Goal: Task Accomplishment & Management: Manage account settings

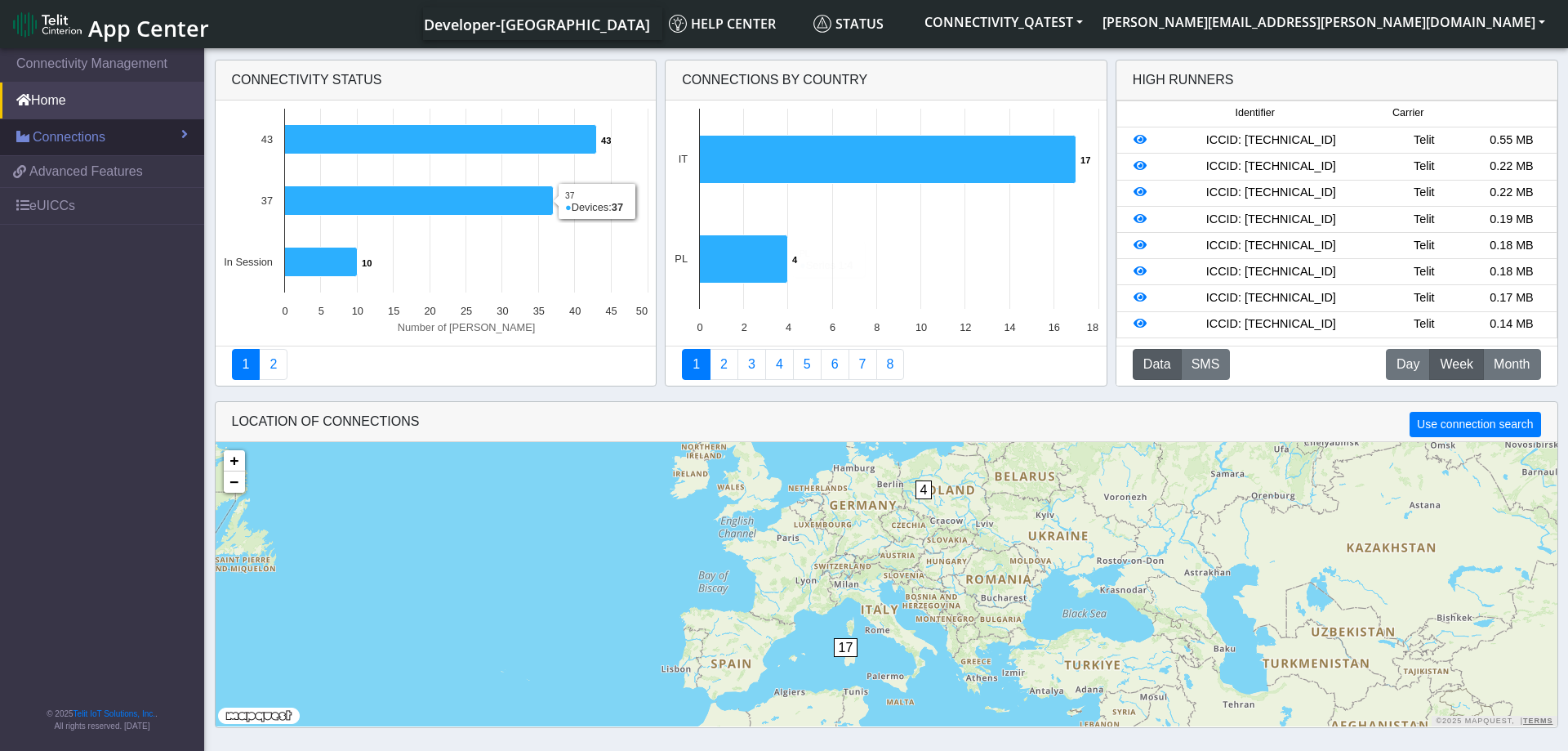
click at [162, 127] on link "Connections" at bounding box center [102, 137] width 204 height 36
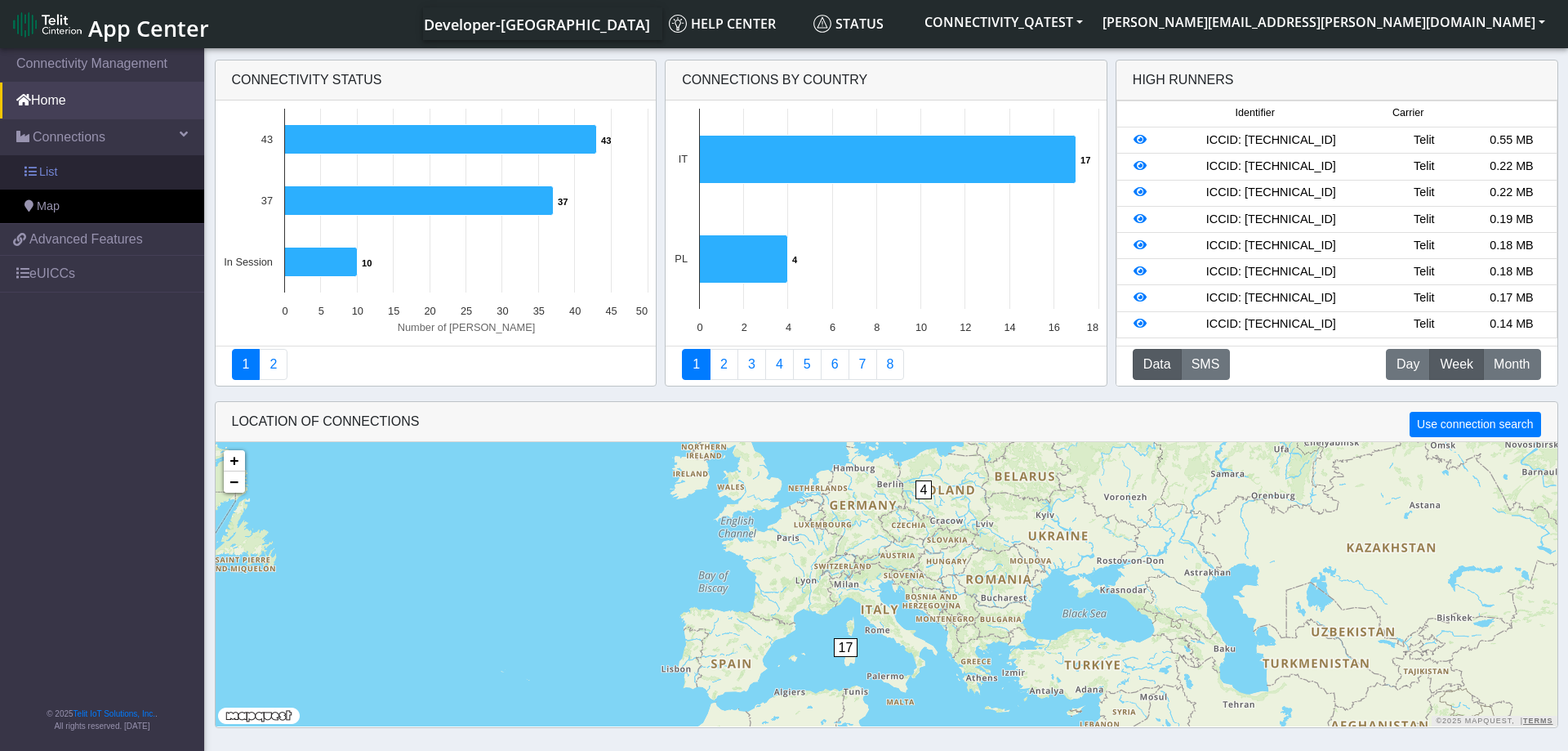
click at [65, 172] on link "List" at bounding box center [102, 171] width 204 height 34
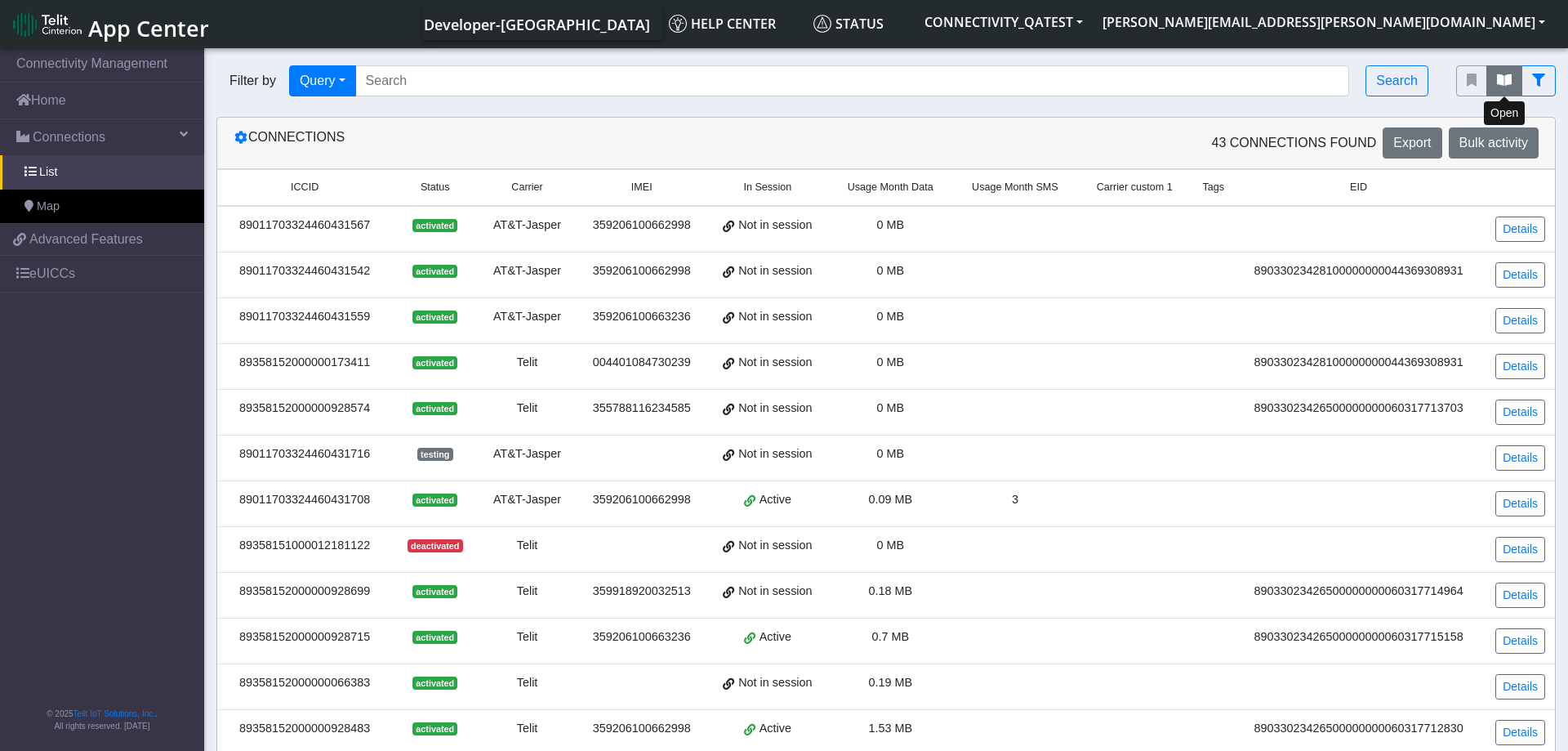
click at [1504, 90] on button "fitlers menu" at bounding box center [1504, 81] width 36 height 31
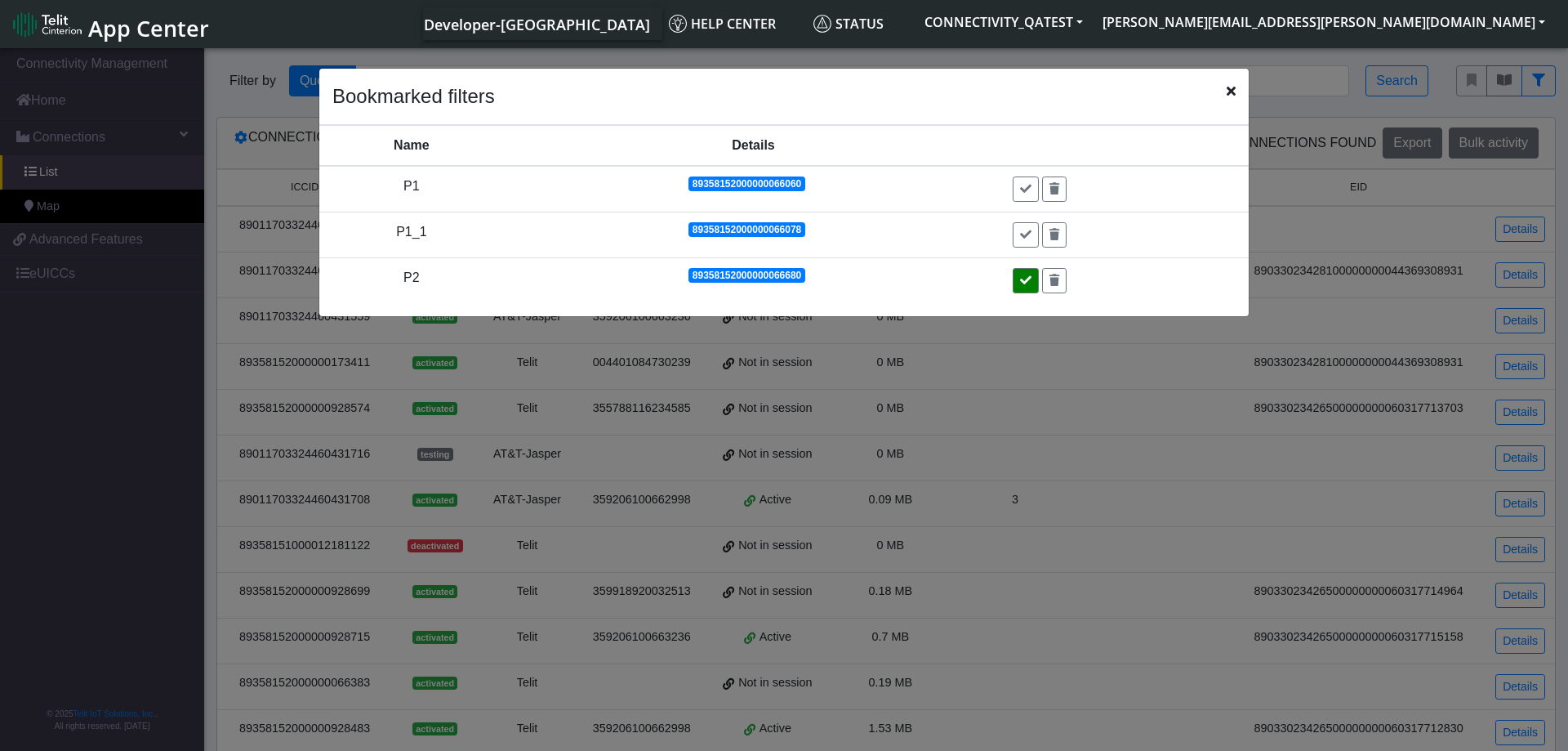
click at [1028, 285] on icon at bounding box center [1025, 280] width 11 height 11
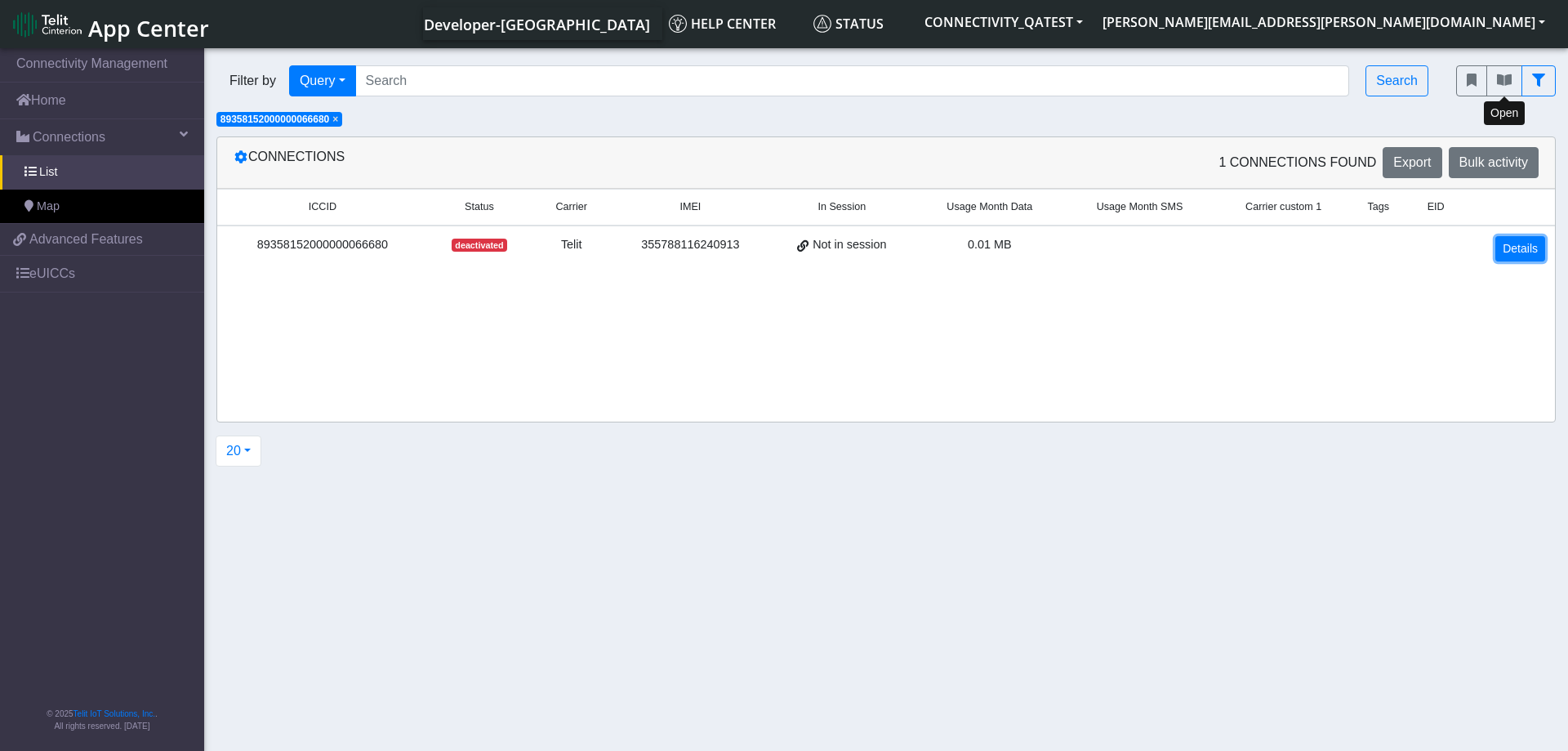
click at [1513, 246] on link "Details" at bounding box center [1520, 248] width 50 height 26
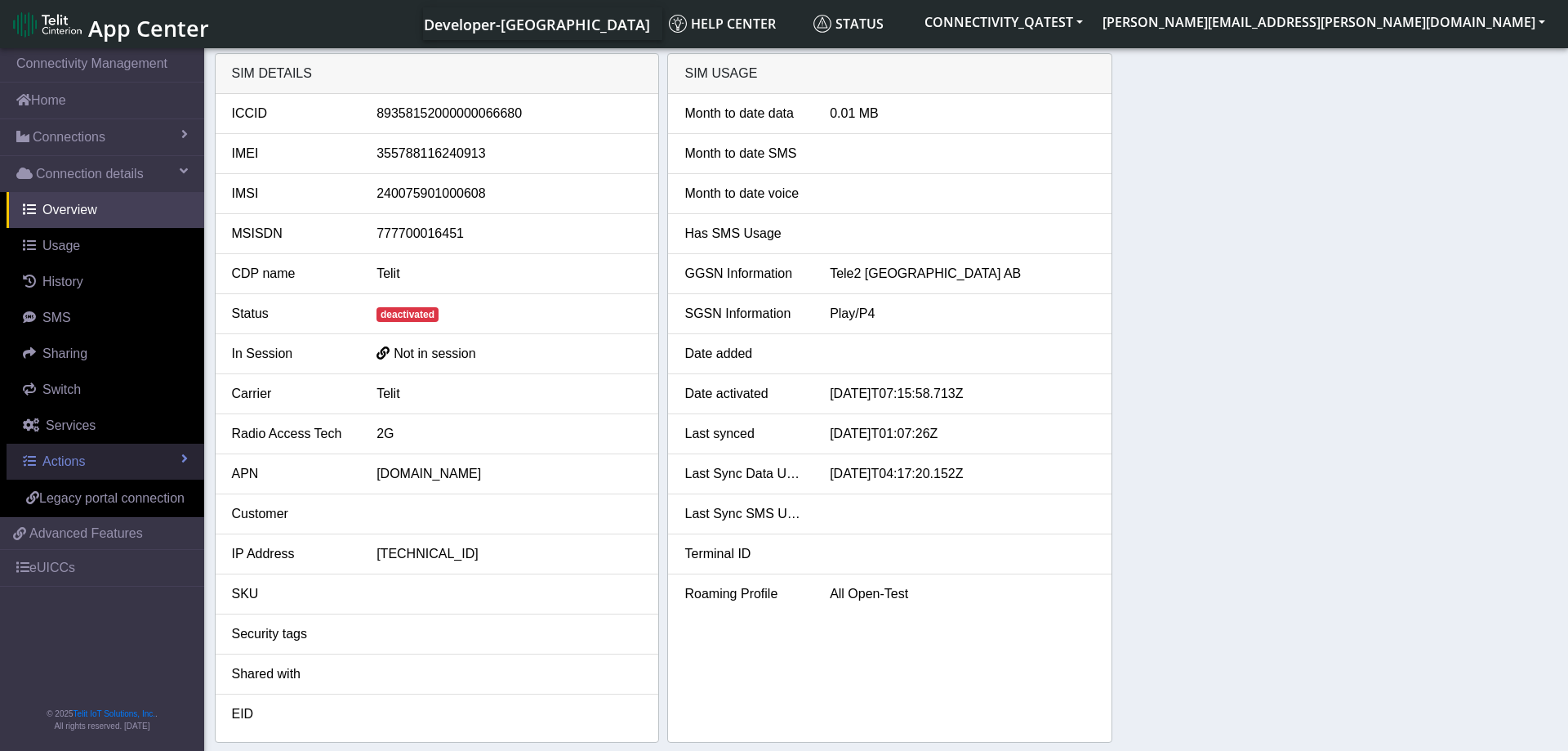
click at [146, 454] on link "Actions" at bounding box center [105, 461] width 198 height 36
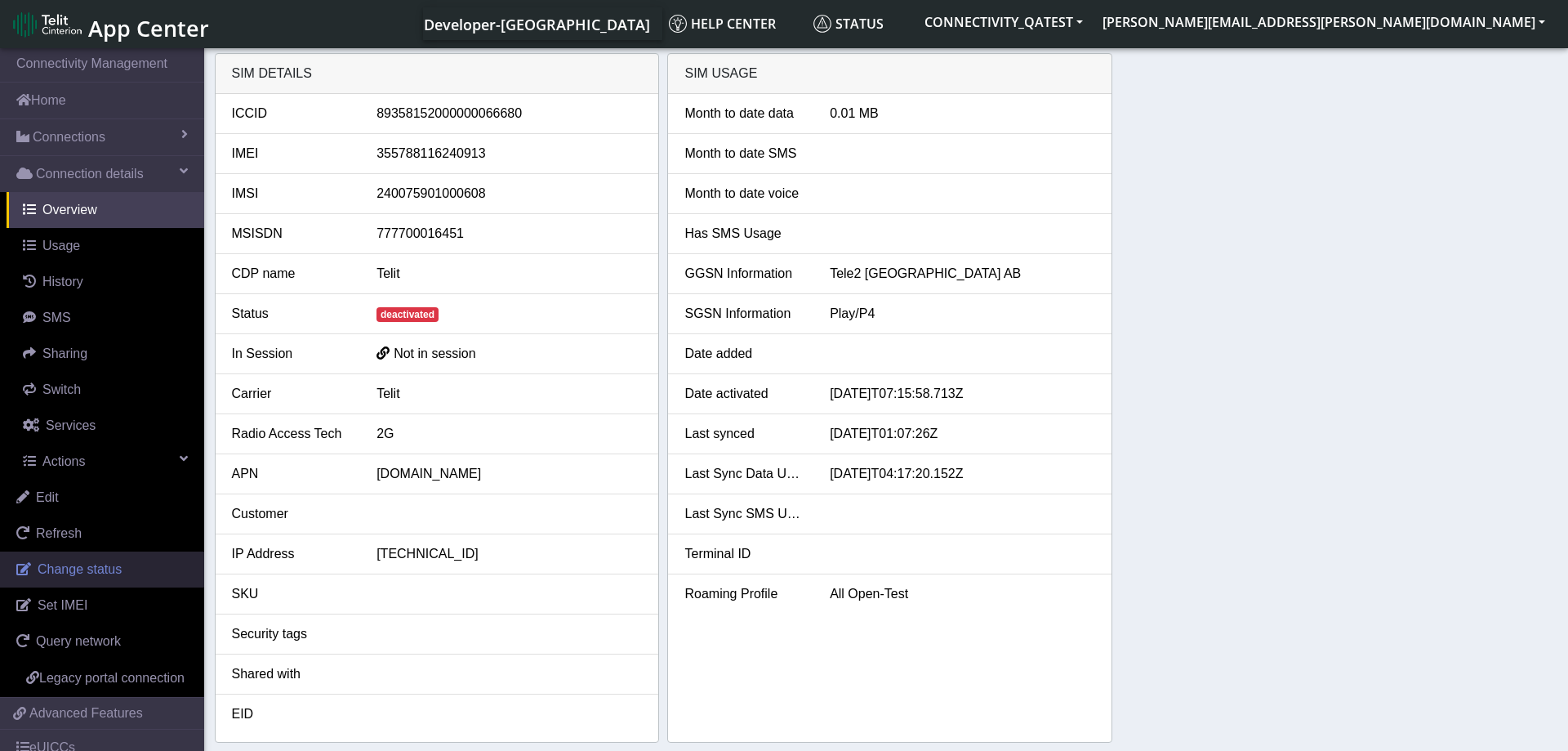
click at [91, 566] on span "Change status" at bounding box center [80, 569] width 84 height 14
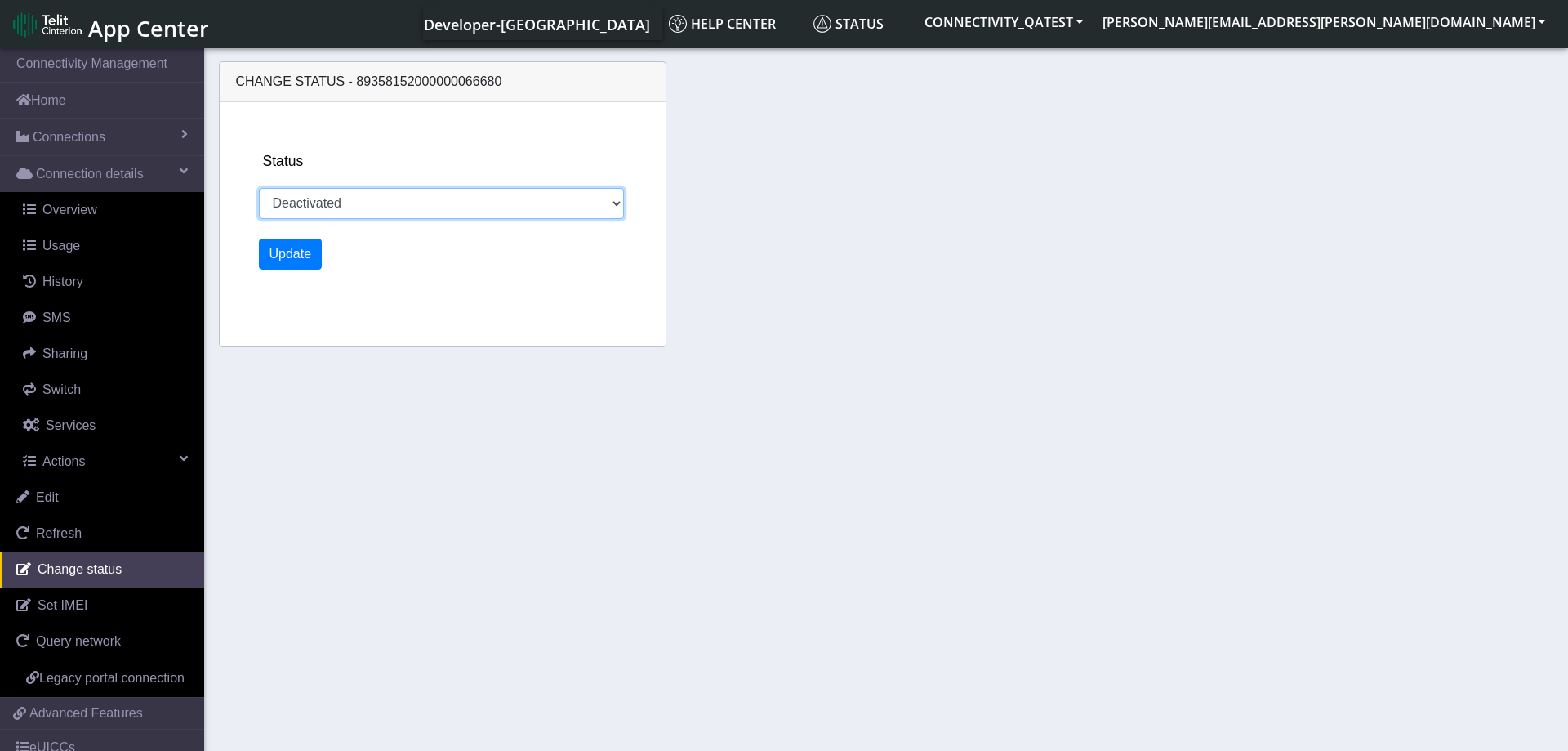
click at [259, 188] on select "Activated Deactivated Blocked" at bounding box center [441, 204] width 366 height 31
select select "activated"
click option "Activated" at bounding box center [0, 0] width 0 height 0
click at [303, 255] on button "Update" at bounding box center [290, 254] width 63 height 31
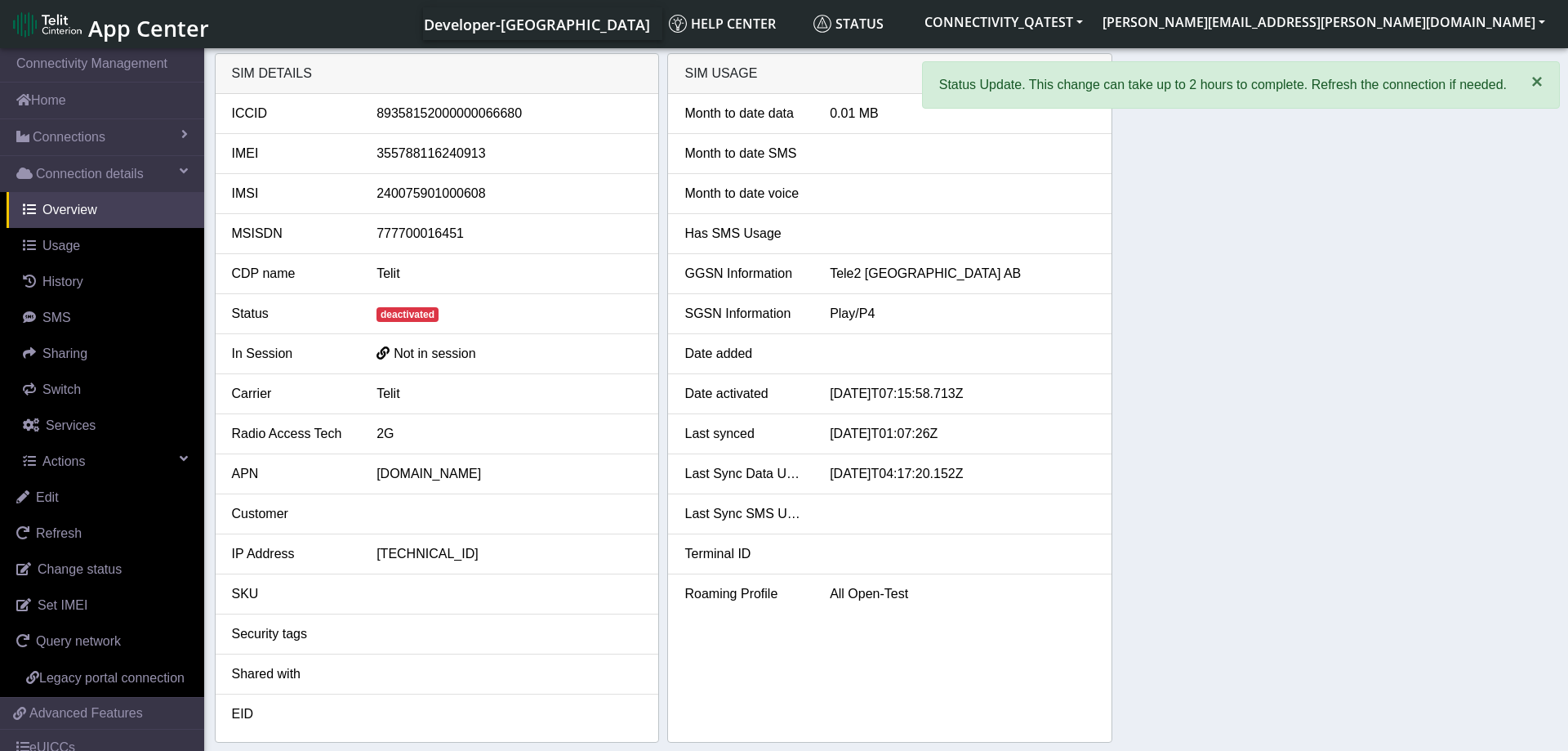
click at [1534, 84] on span "×" at bounding box center [1537, 82] width 11 height 22
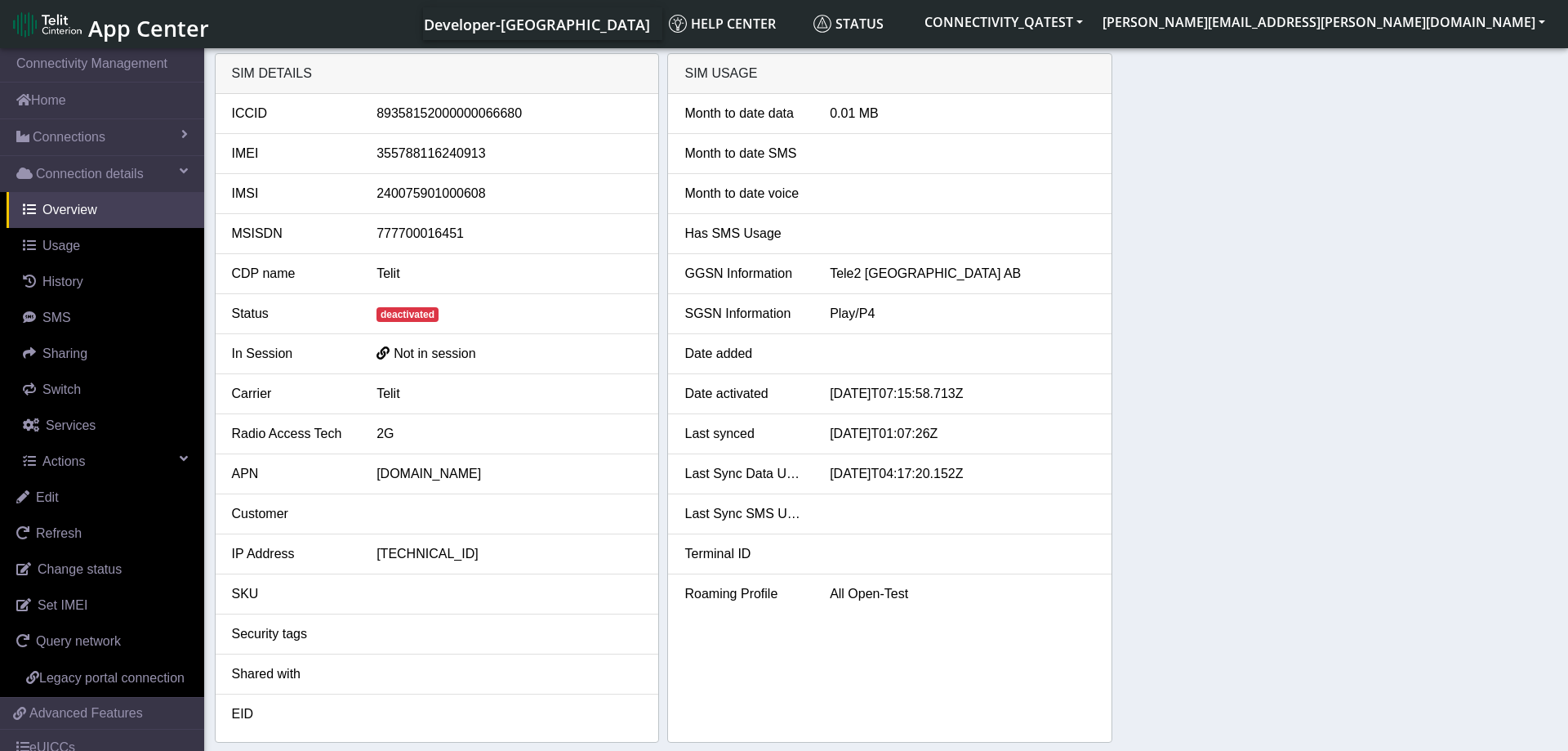
click at [1355, 348] on div "SIM details ICCID 89358152000000066680 IMEI 355788116240913 IMSI 24007590100060…" at bounding box center [886, 398] width 1343 height 690
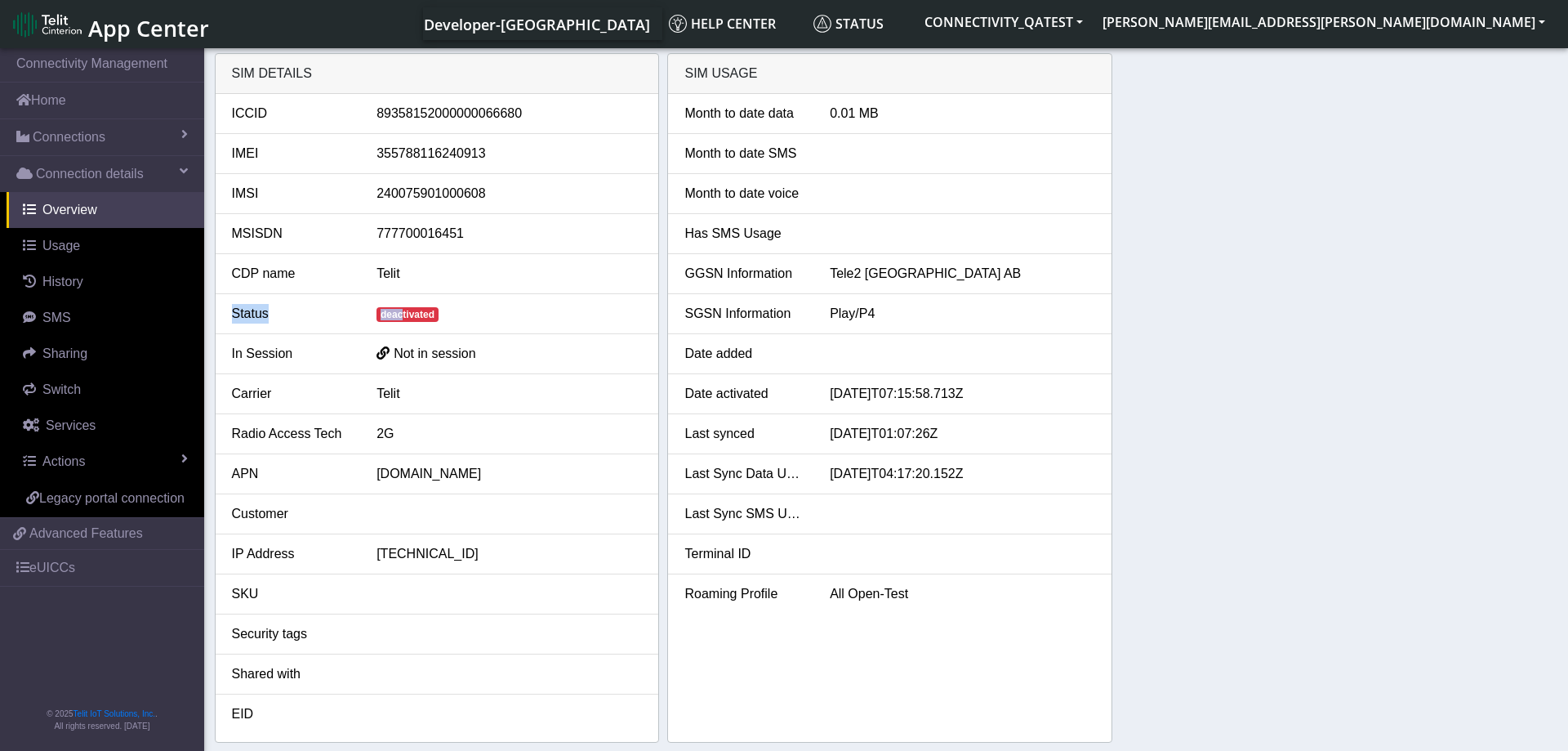
drag, startPoint x: 397, startPoint y: 318, endPoint x: 460, endPoint y: 319, distance: 63.0
click at [460, 319] on div "deactivated" at bounding box center [509, 313] width 290 height 19
click at [429, 317] on span "deactivated" at bounding box center [408, 315] width 62 height 15
drag, startPoint x: 400, startPoint y: 314, endPoint x: 414, endPoint y: 314, distance: 14.0
click at [414, 314] on span "deactivated" at bounding box center [408, 315] width 62 height 15
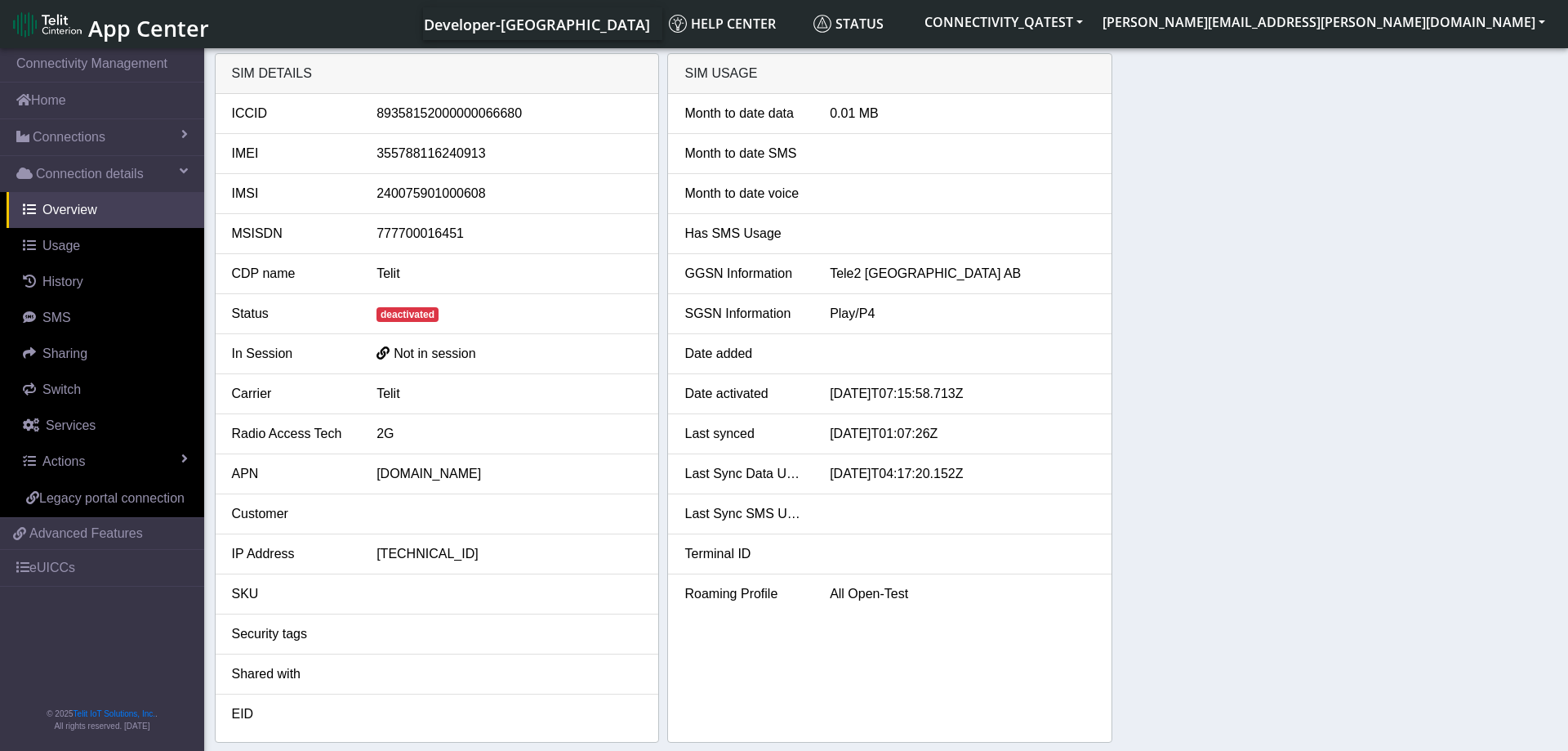
click at [416, 314] on span "deactivated" at bounding box center [408, 315] width 62 height 15
drag, startPoint x: 401, startPoint y: 315, endPoint x: 414, endPoint y: 315, distance: 13.0
click at [414, 315] on span "deactivated" at bounding box center [408, 315] width 62 height 15
click at [758, 341] on li "Date added" at bounding box center [890, 354] width 444 height 40
drag, startPoint x: 697, startPoint y: 349, endPoint x: 742, endPoint y: 358, distance: 45.9
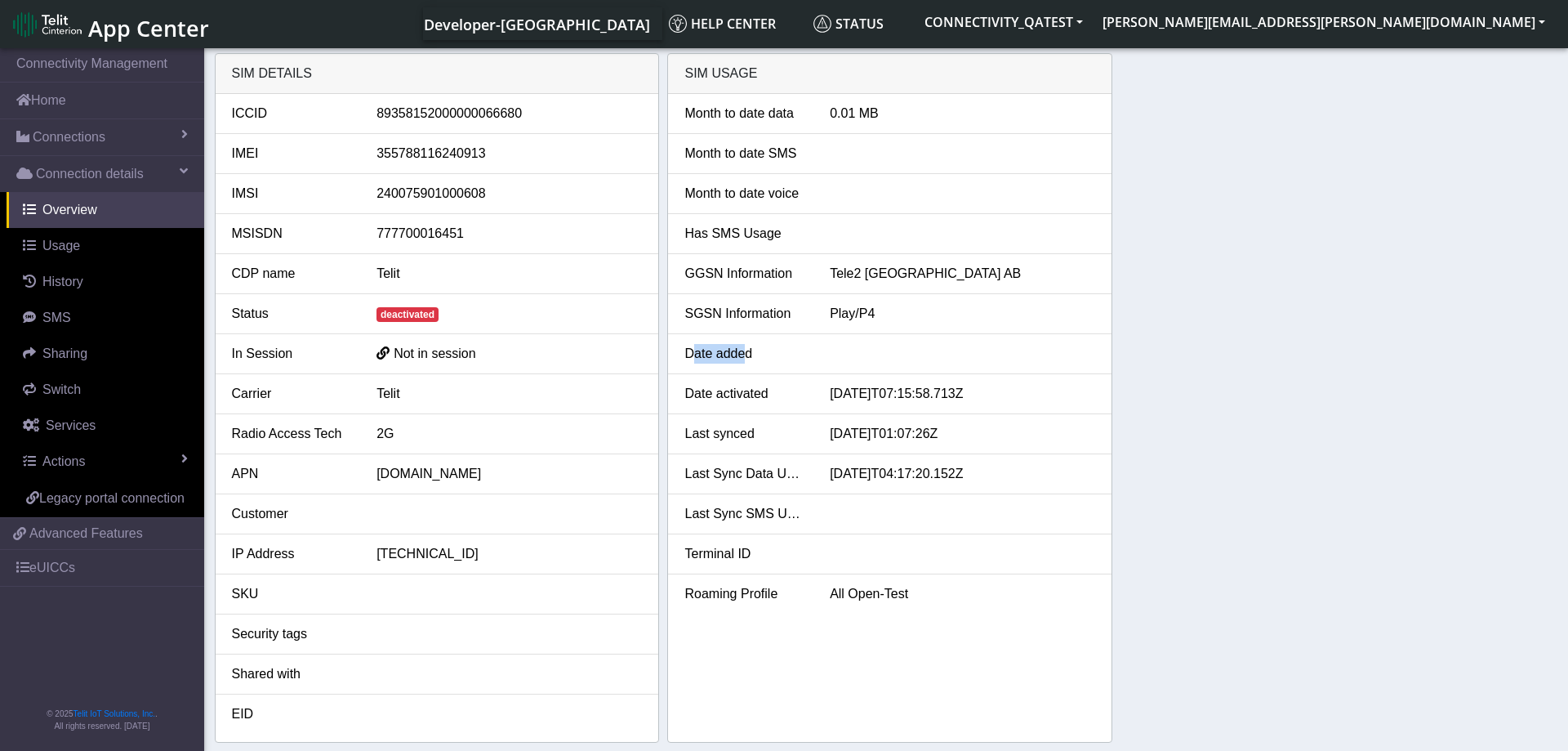
click at [742, 358] on div "Date added" at bounding box center [745, 353] width 146 height 19
click at [723, 358] on div "Date added" at bounding box center [745, 353] width 146 height 19
drag, startPoint x: 702, startPoint y: 355, endPoint x: 734, endPoint y: 355, distance: 32.0
click at [734, 355] on div "Date added" at bounding box center [745, 353] width 146 height 19
drag, startPoint x: 393, startPoint y: 315, endPoint x: 423, endPoint y: 318, distance: 30.1
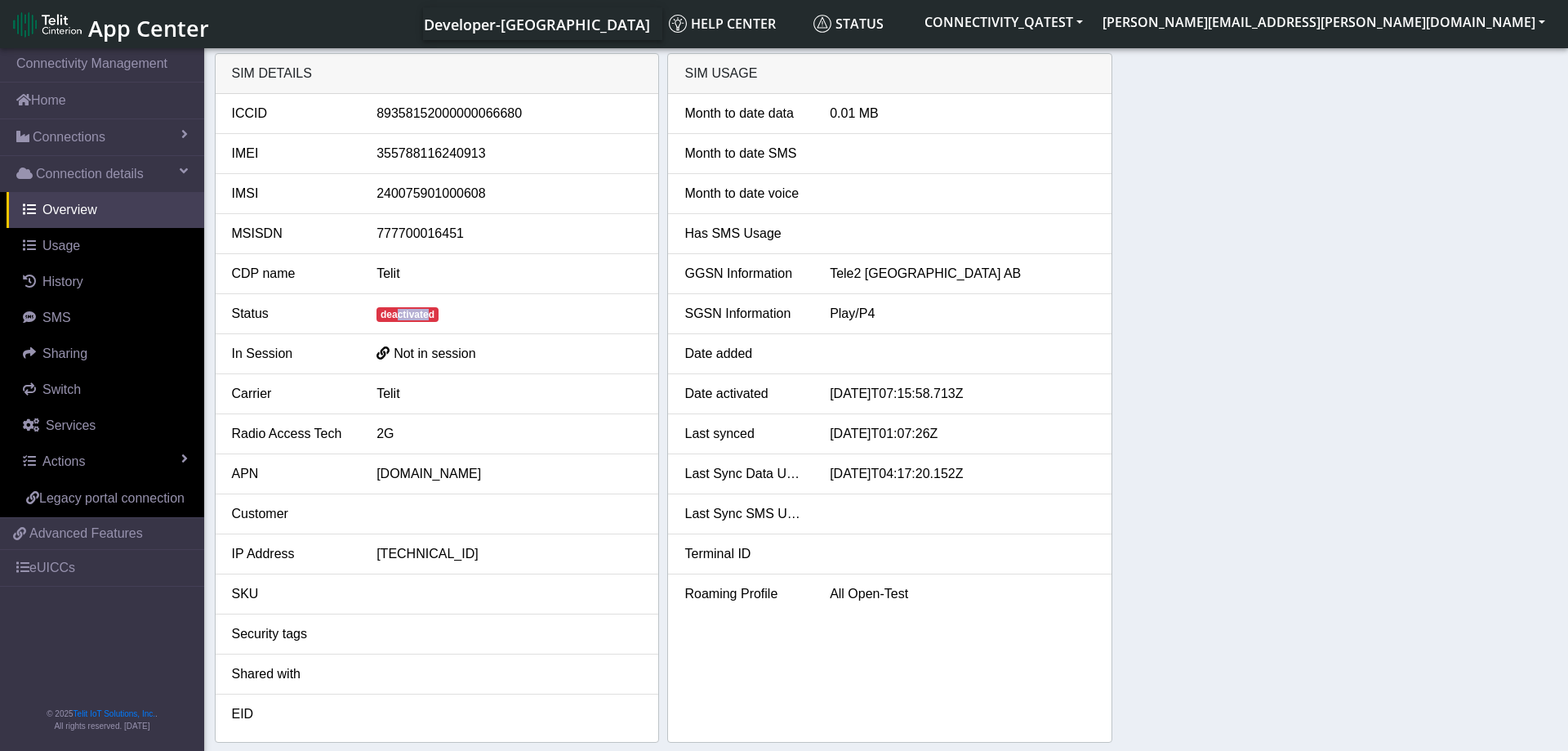
click at [423, 318] on span "deactivated" at bounding box center [408, 315] width 62 height 15
click at [434, 318] on span "deactivated" at bounding box center [408, 315] width 62 height 15
